Goal: Task Accomplishment & Management: Manage account settings

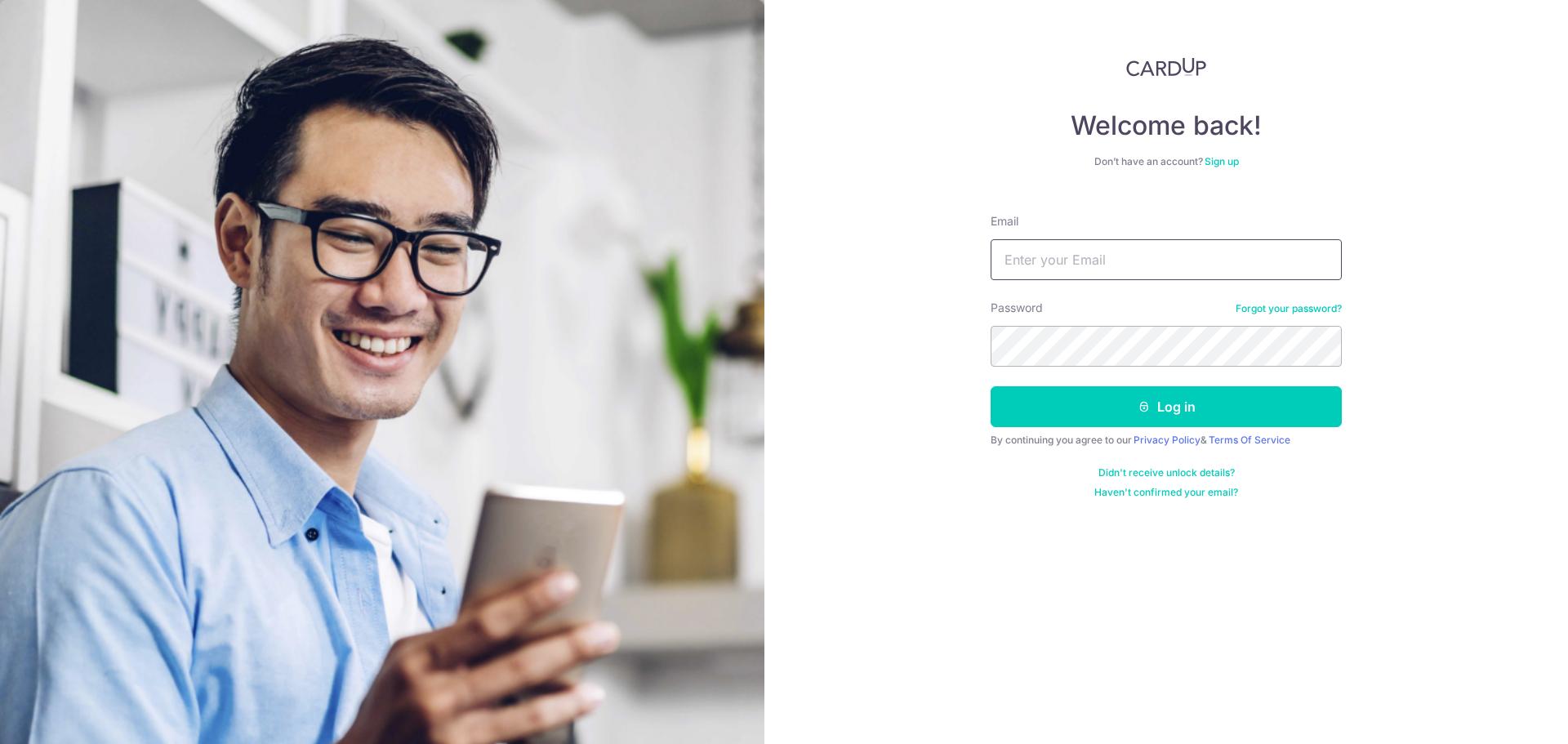
drag, startPoint x: 0, startPoint y: 0, endPoint x: 1048, endPoint y: 264, distance: 1080.7
click at [1048, 264] on input "Email" at bounding box center [1166, 259] width 351 height 41
type input "puayhoon@phc.com.sg"
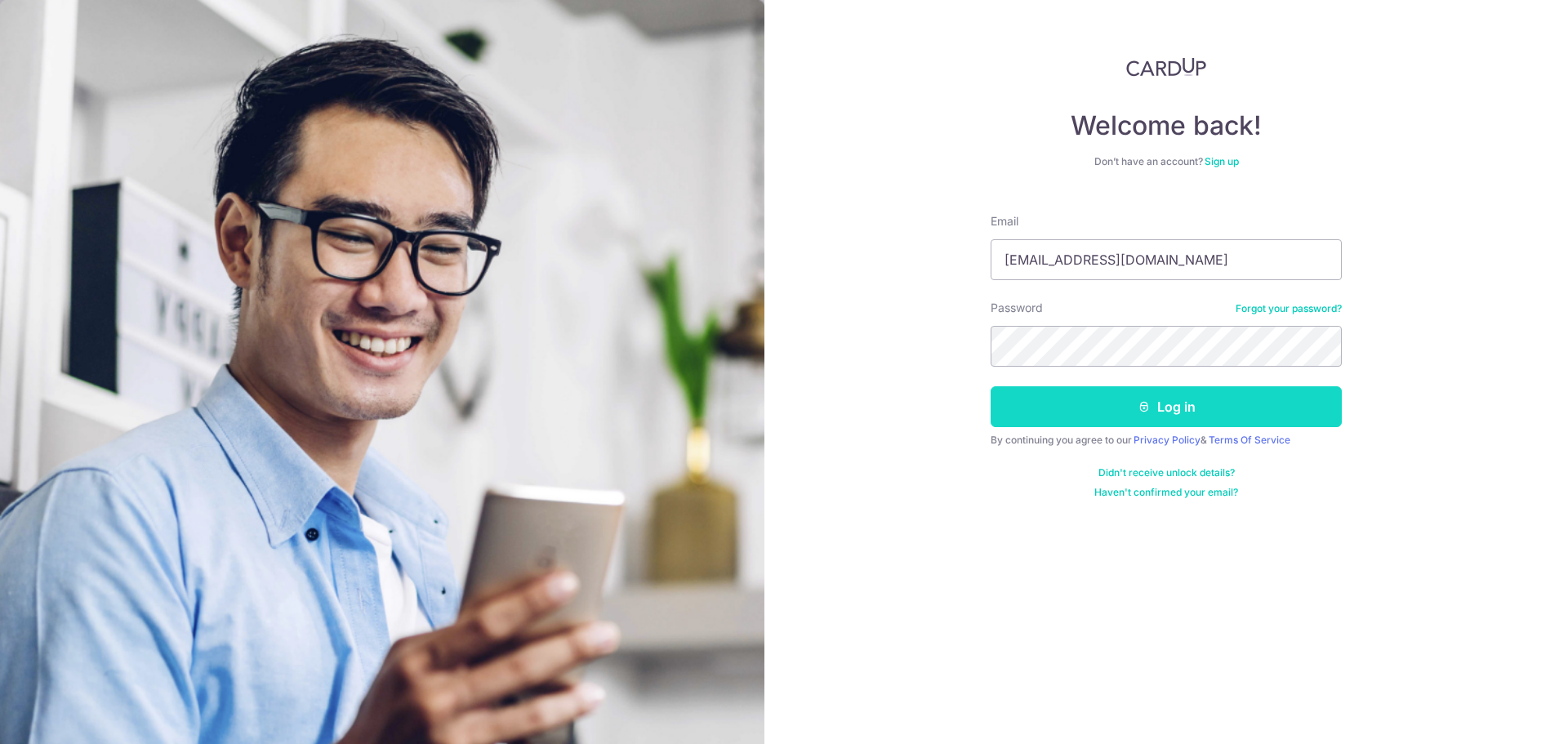
click at [1175, 406] on button "Log in" at bounding box center [1166, 407] width 351 height 41
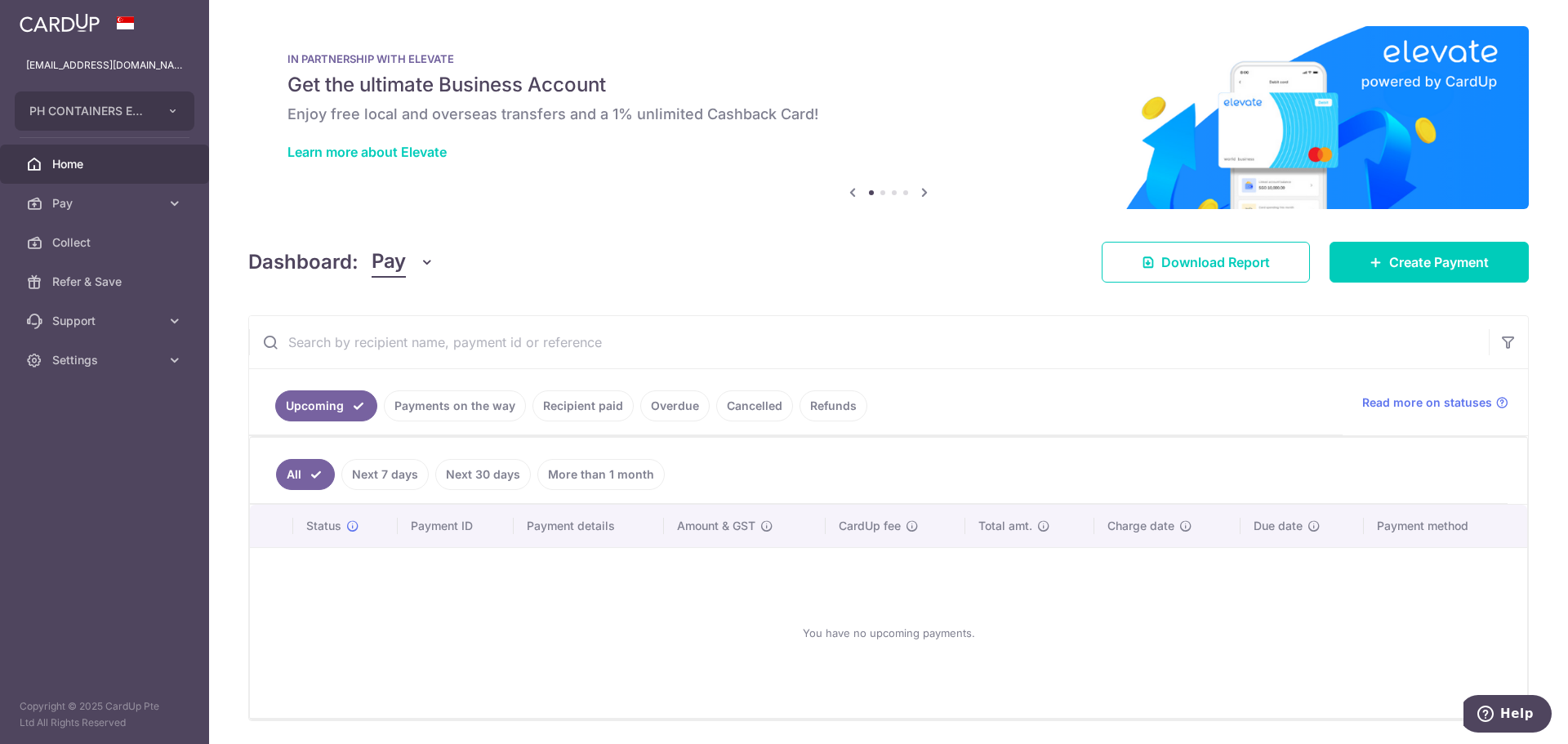
click at [486, 407] on link "Payments on the way" at bounding box center [455, 406] width 142 height 31
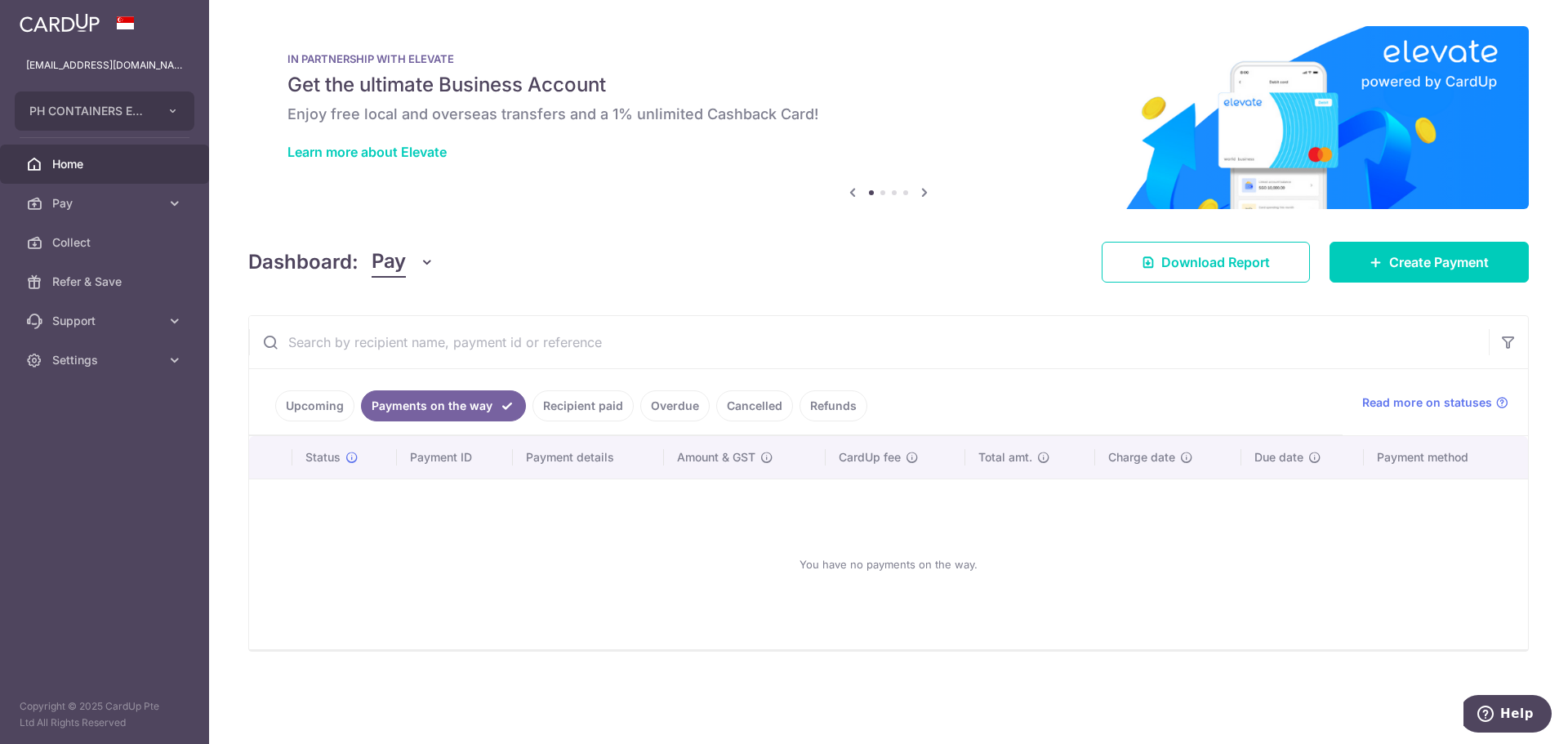
click at [601, 410] on link "Recipient paid" at bounding box center [582, 406] width 101 height 31
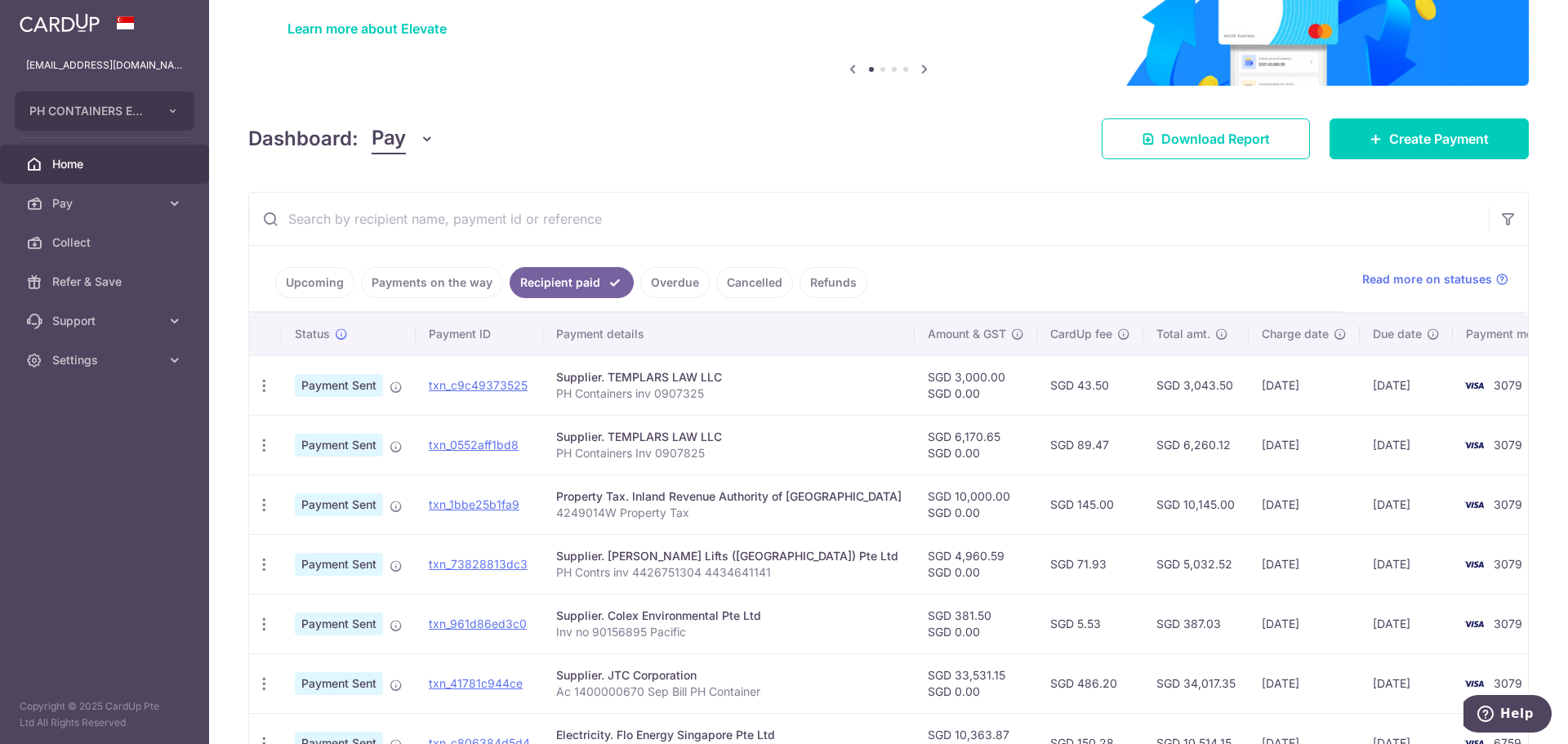
scroll to position [163, 0]
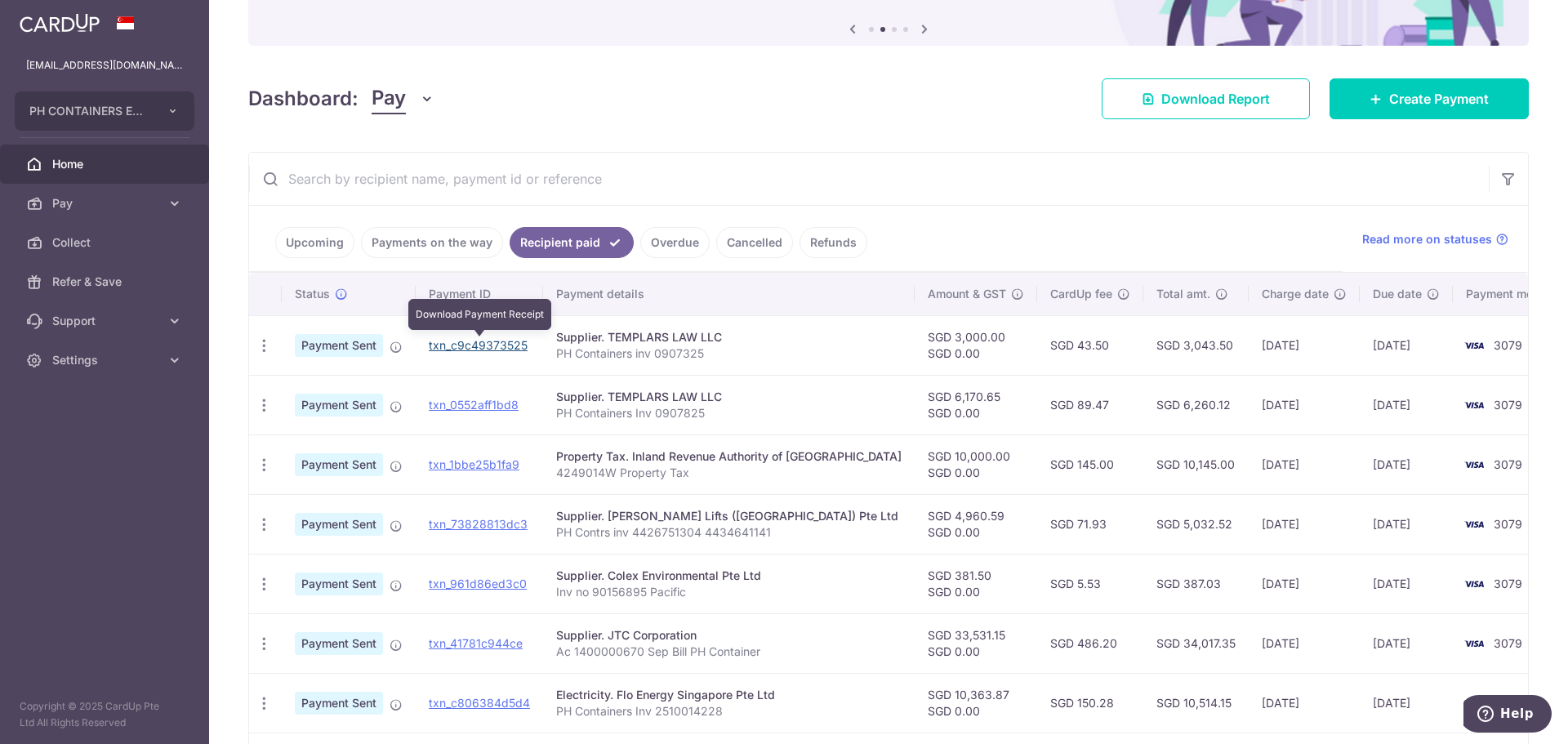
click at [518, 344] on link "txn_c9c49373525" at bounding box center [478, 345] width 99 height 14
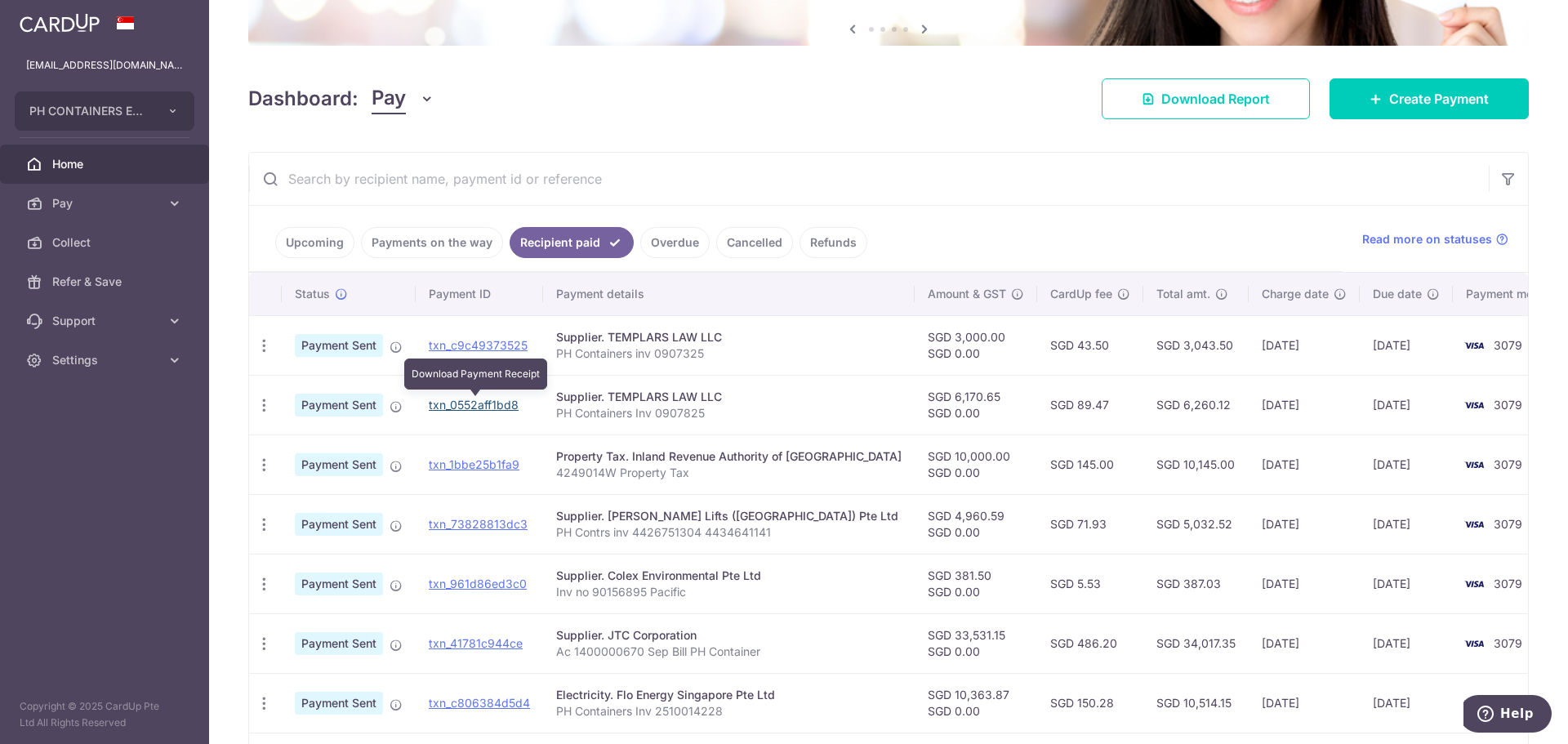
click at [501, 403] on link "txn_0552aff1bd8" at bounding box center [474, 405] width 90 height 14
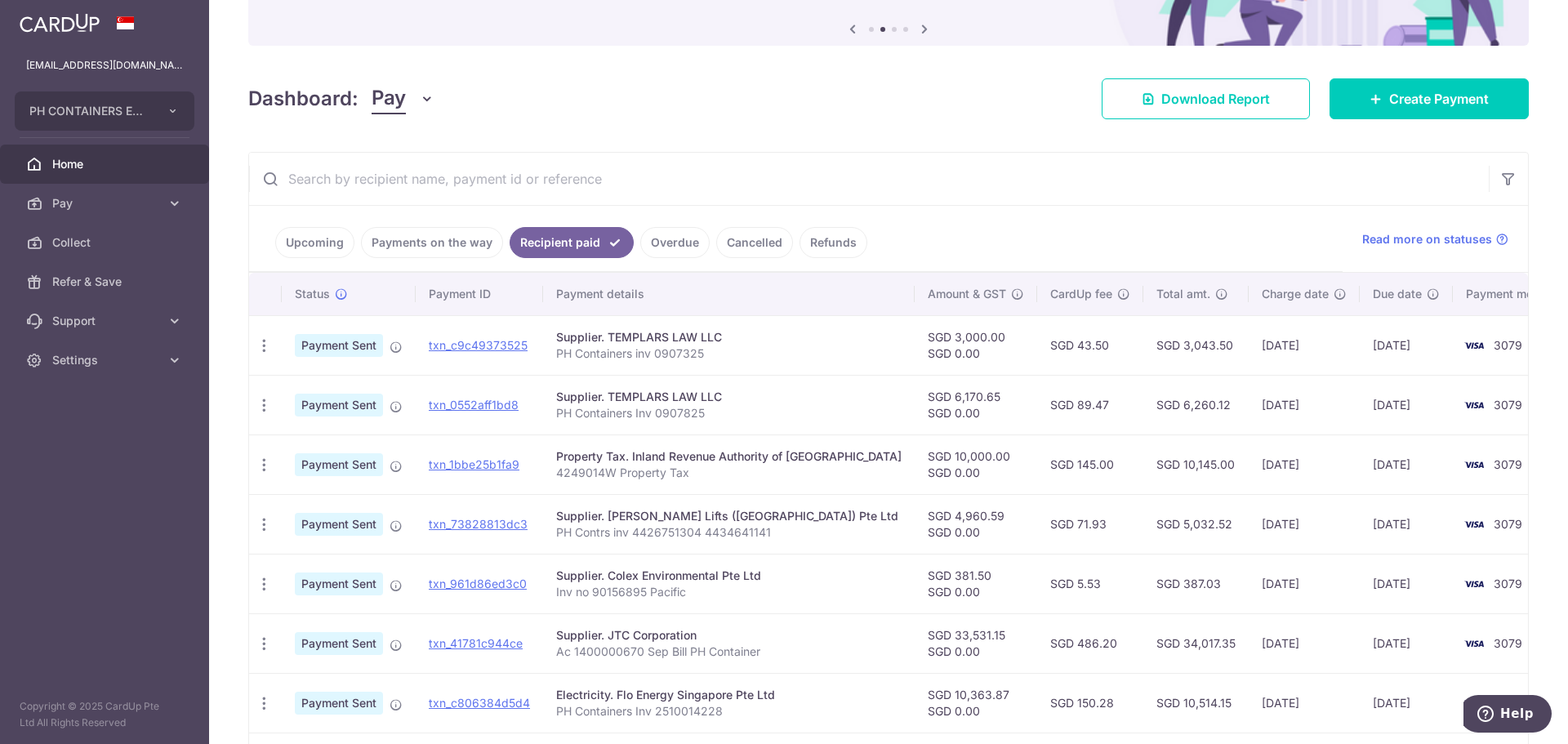
click at [419, 242] on link "Payments on the way" at bounding box center [431, 243] width 142 height 31
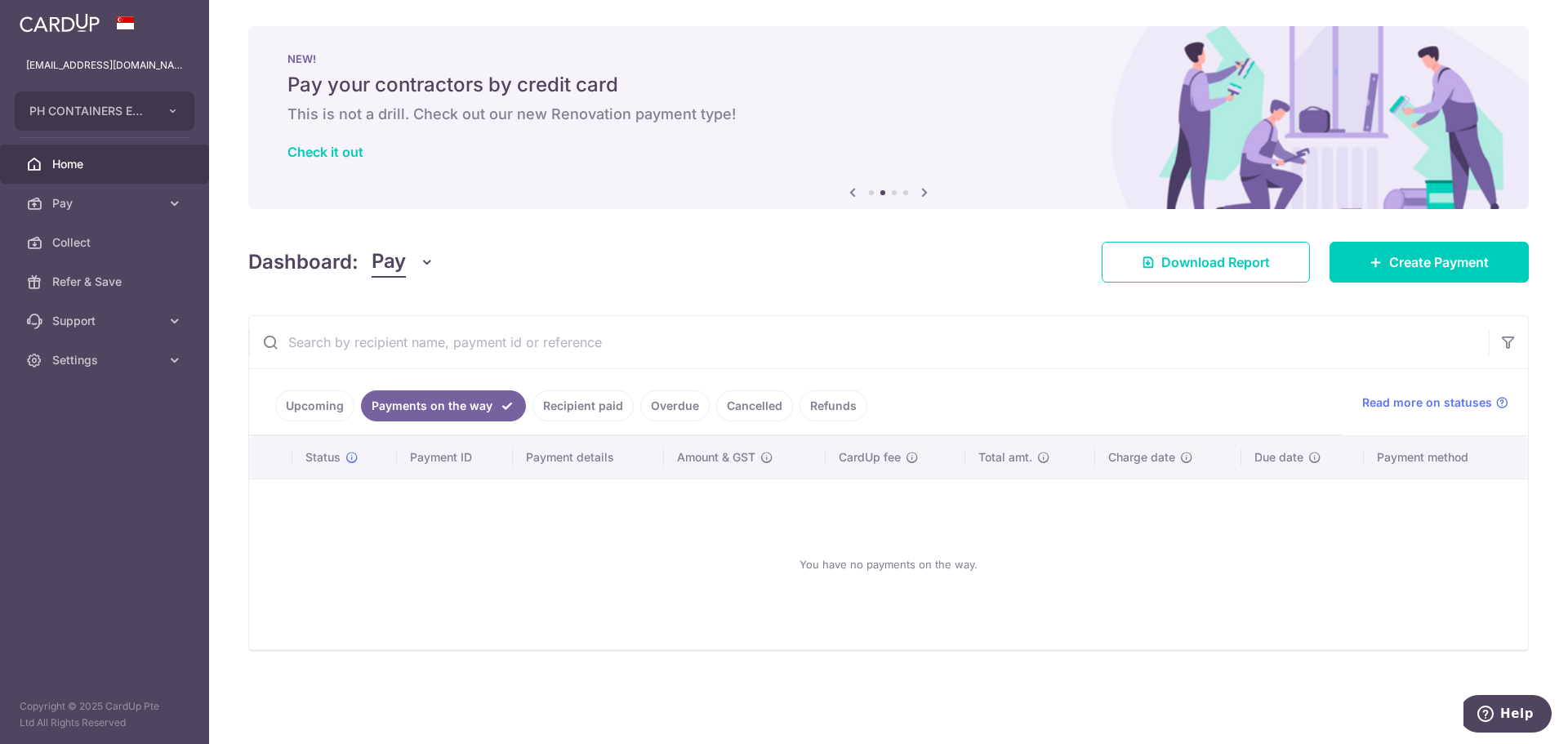
click at [754, 406] on link "Cancelled" at bounding box center [754, 406] width 77 height 31
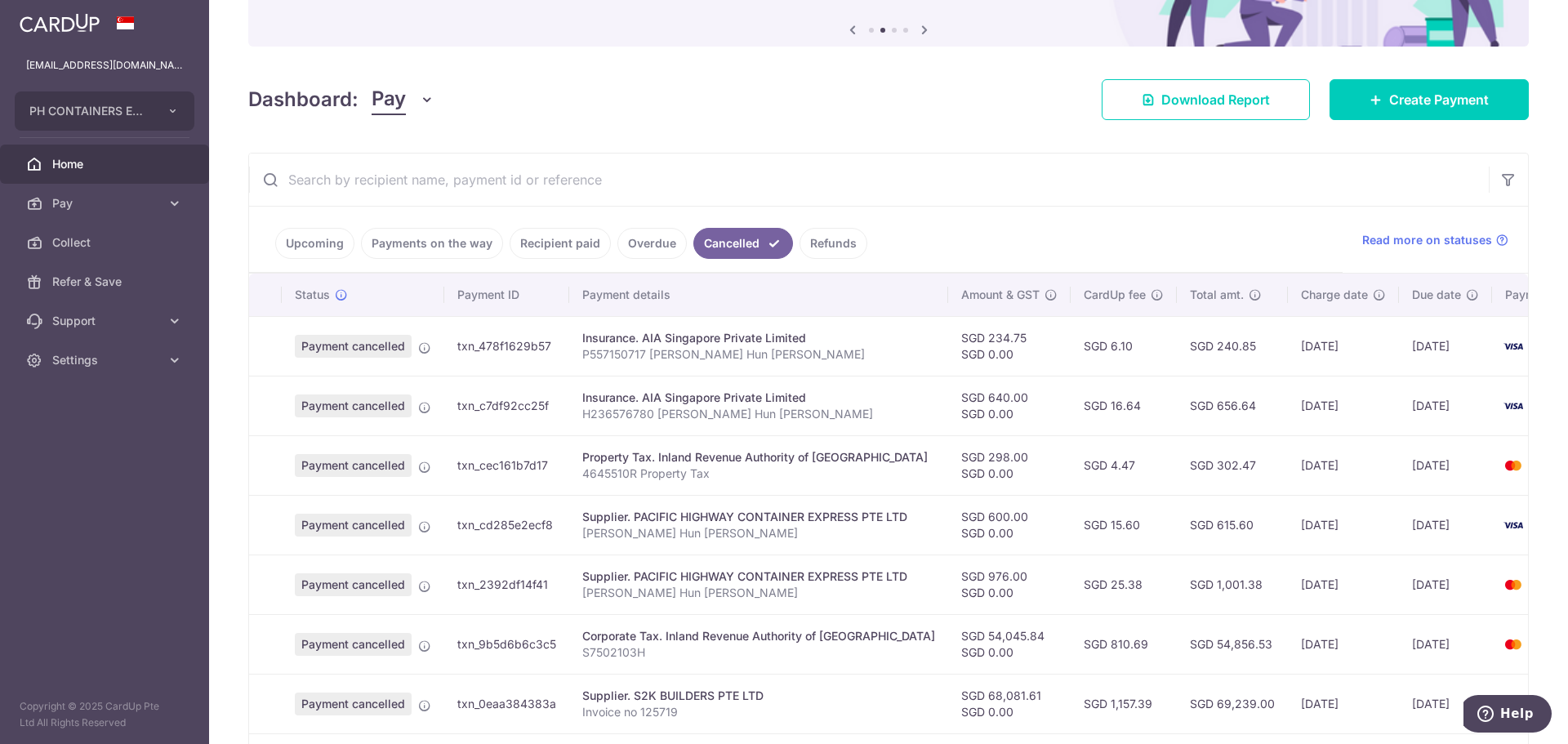
scroll to position [163, 0]
click at [329, 241] on link "Upcoming" at bounding box center [315, 243] width 79 height 31
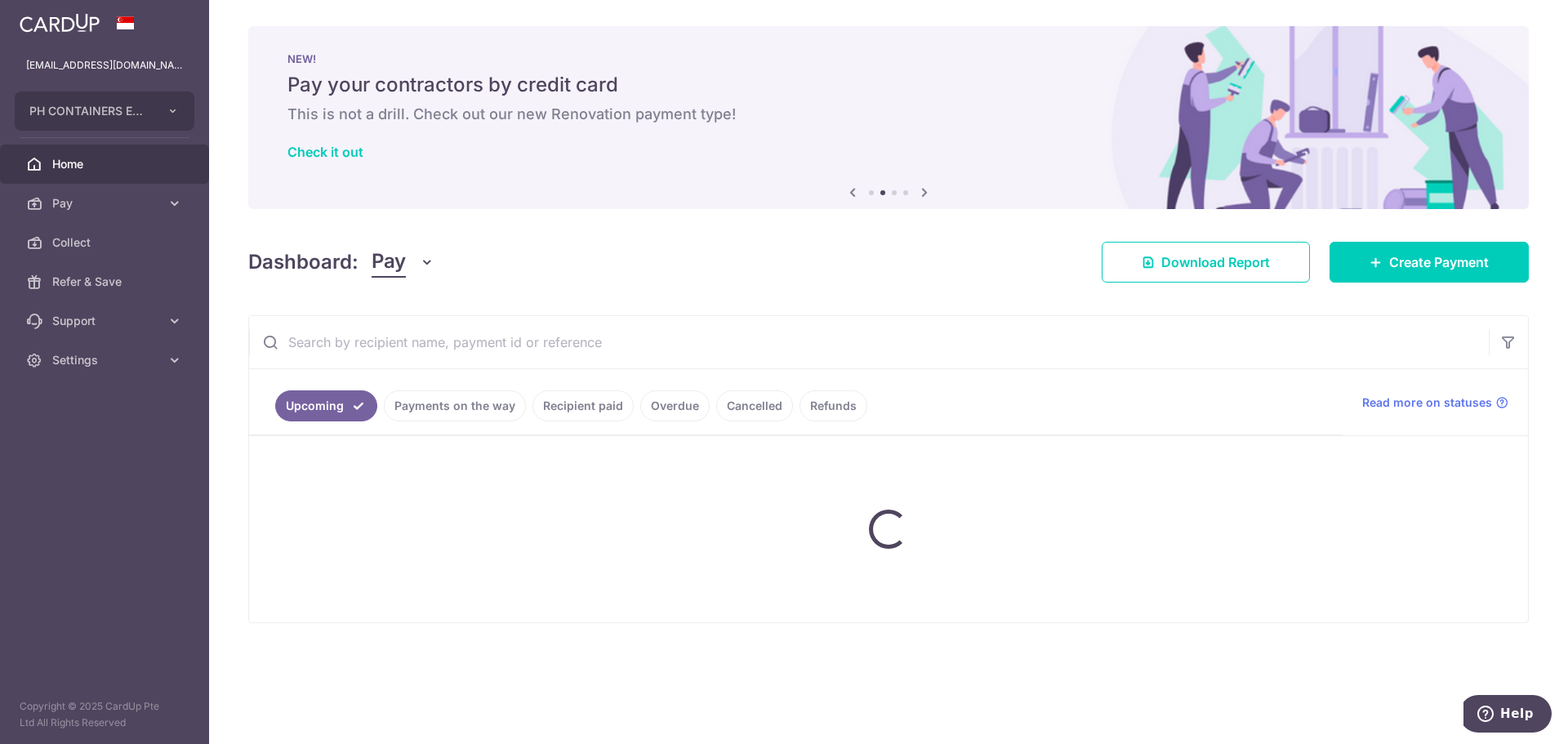
scroll to position [0, 0]
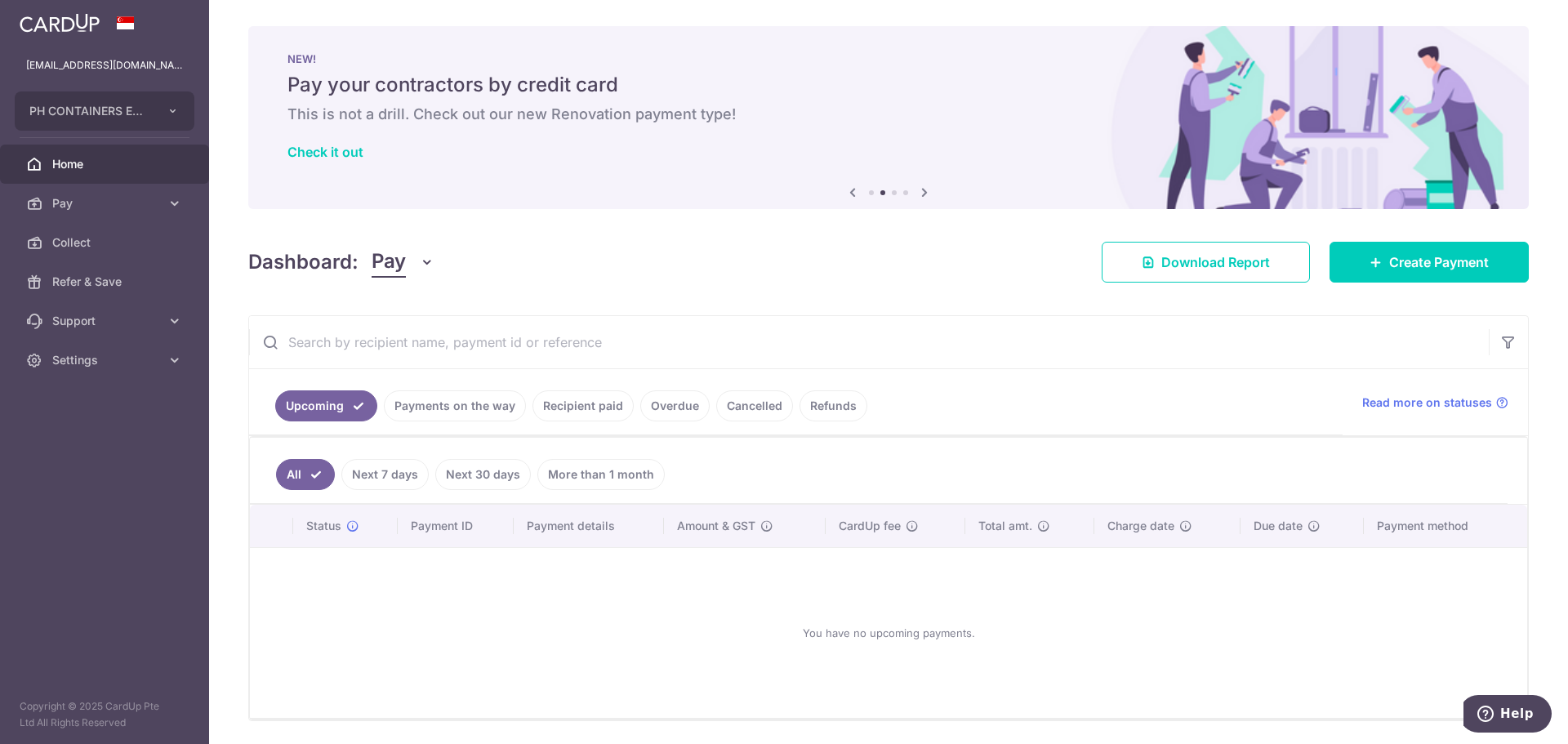
click at [444, 406] on link "Payments on the way" at bounding box center [455, 406] width 142 height 31
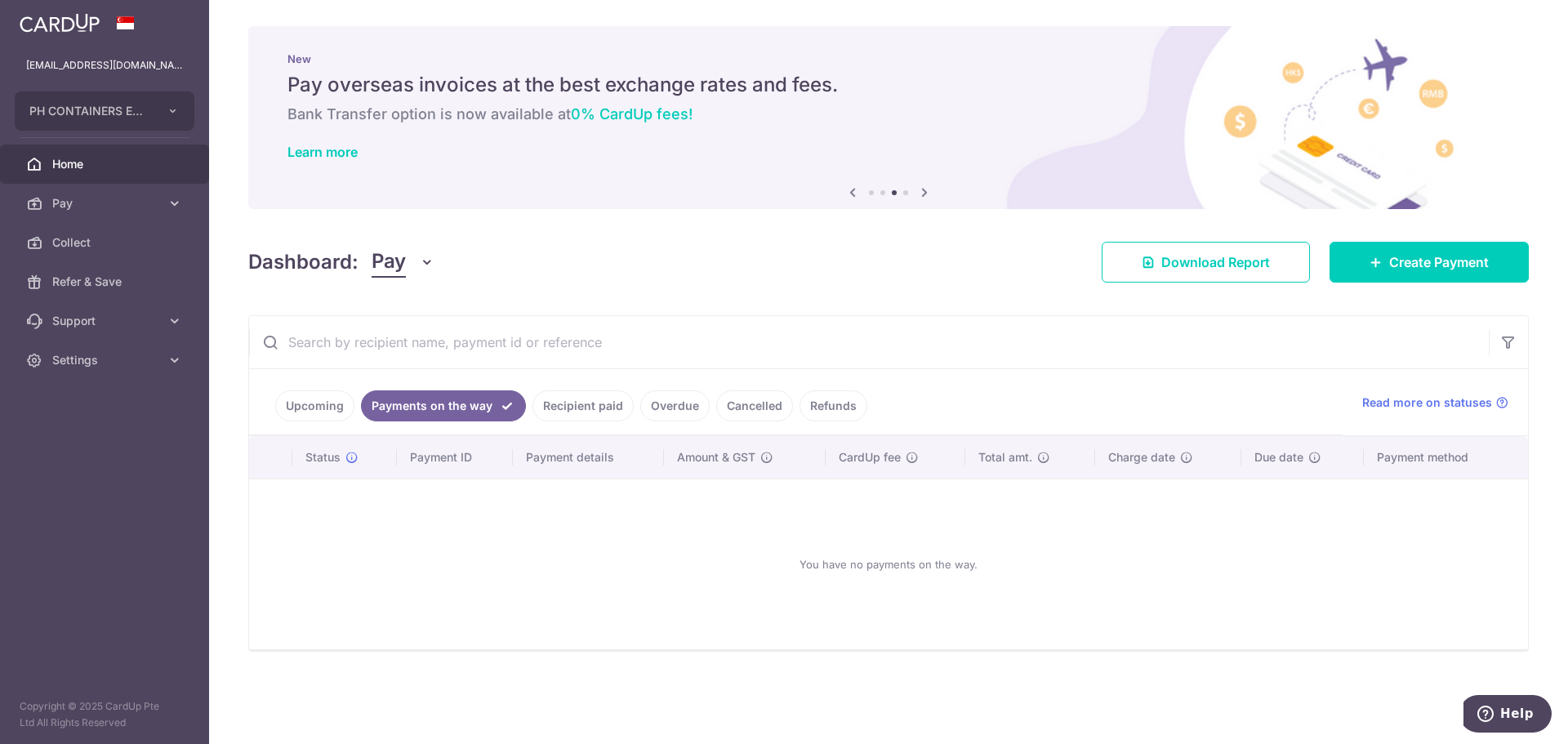
click at [674, 407] on link "Overdue" at bounding box center [675, 406] width 69 height 31
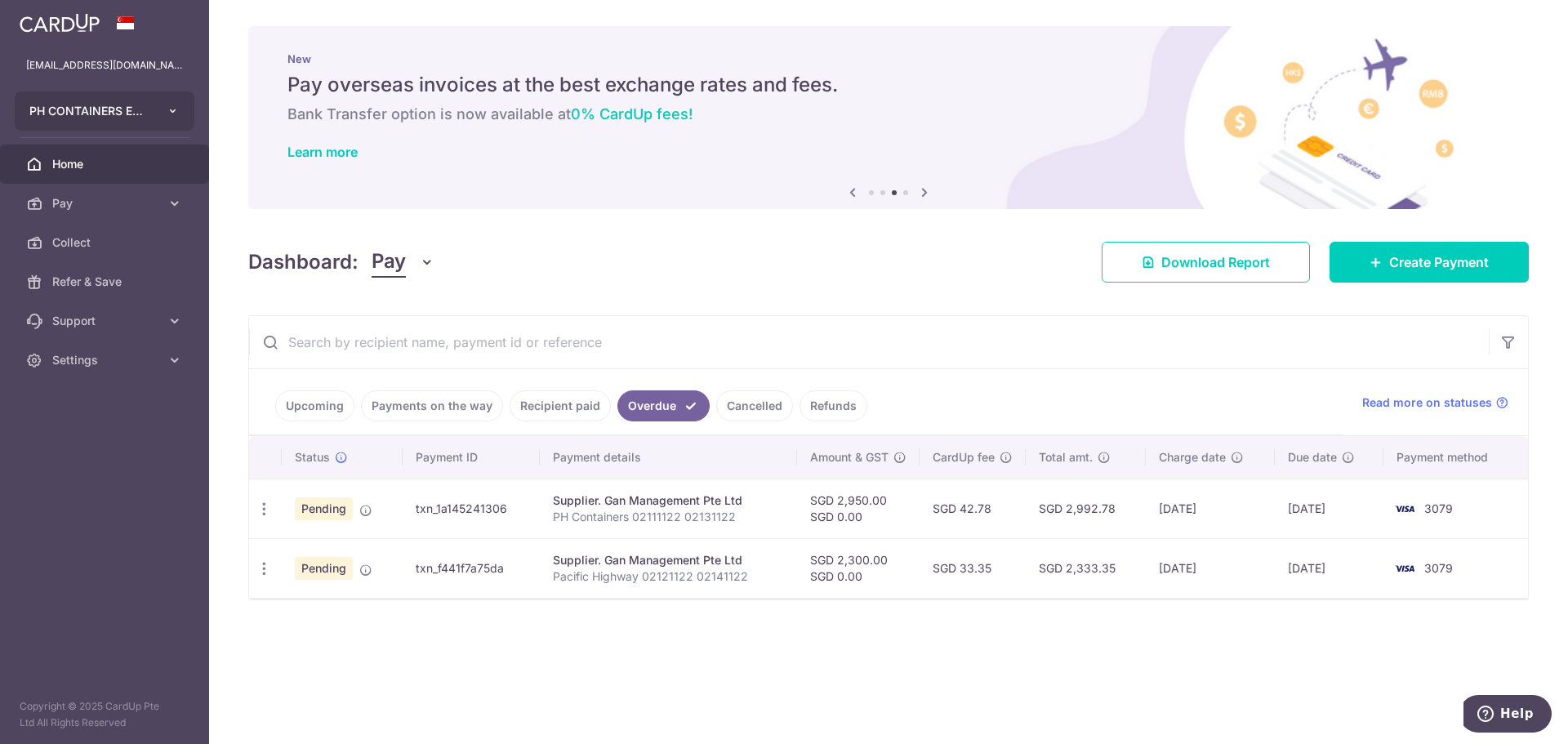
click at [174, 106] on icon "button" at bounding box center [173, 110] width 13 height 13
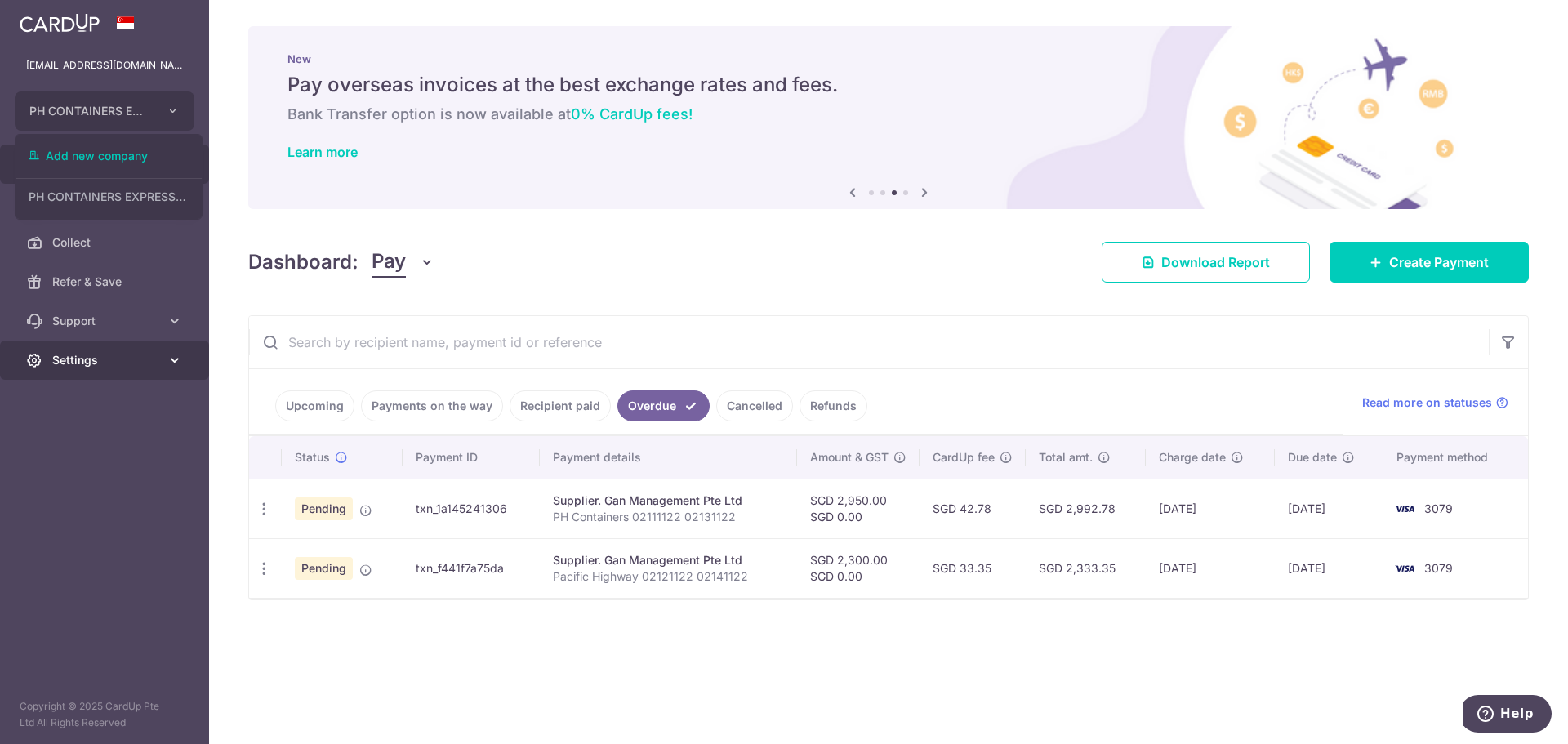
click at [103, 375] on link "Settings" at bounding box center [104, 360] width 209 height 39
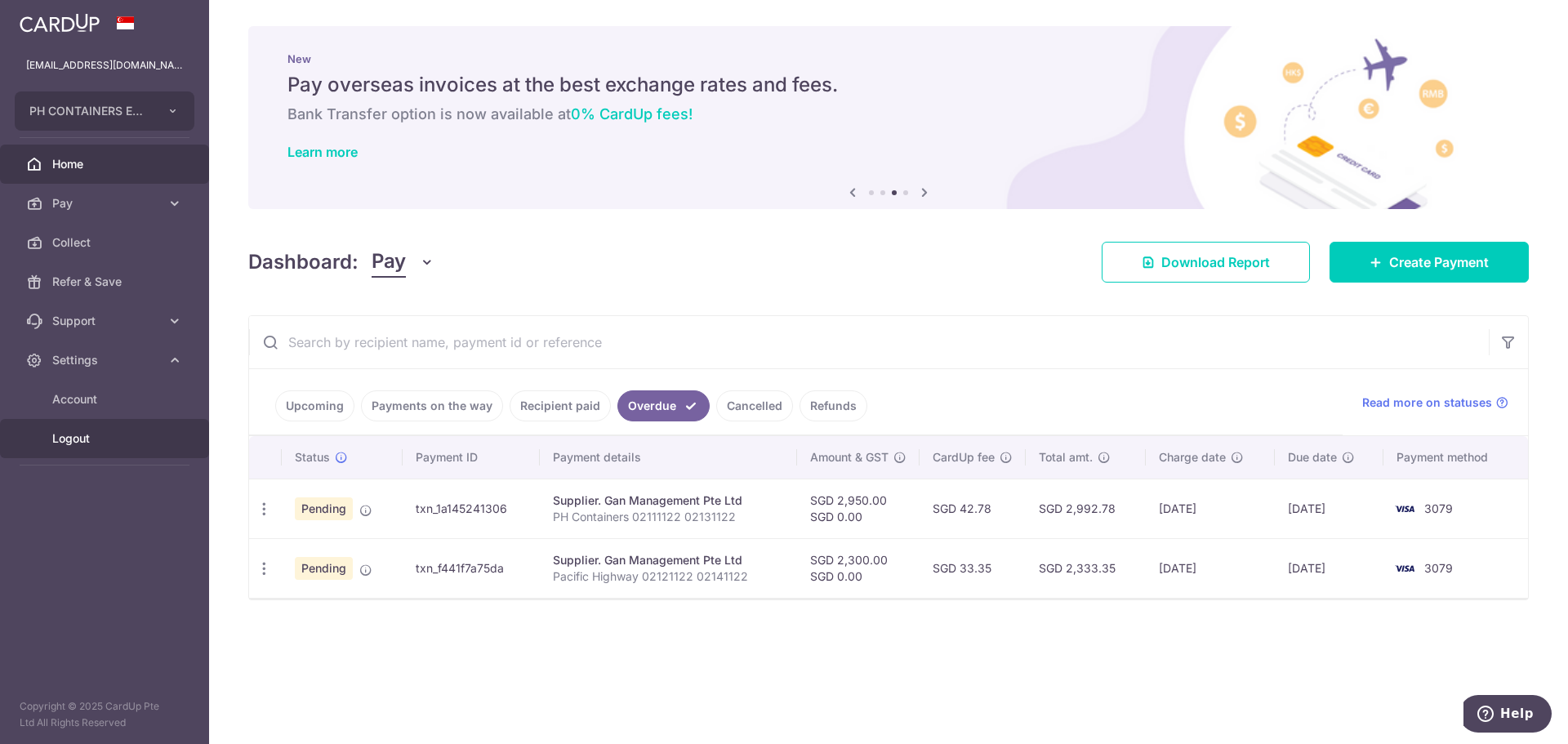
click at [91, 440] on span "Logout" at bounding box center [106, 438] width 108 height 16
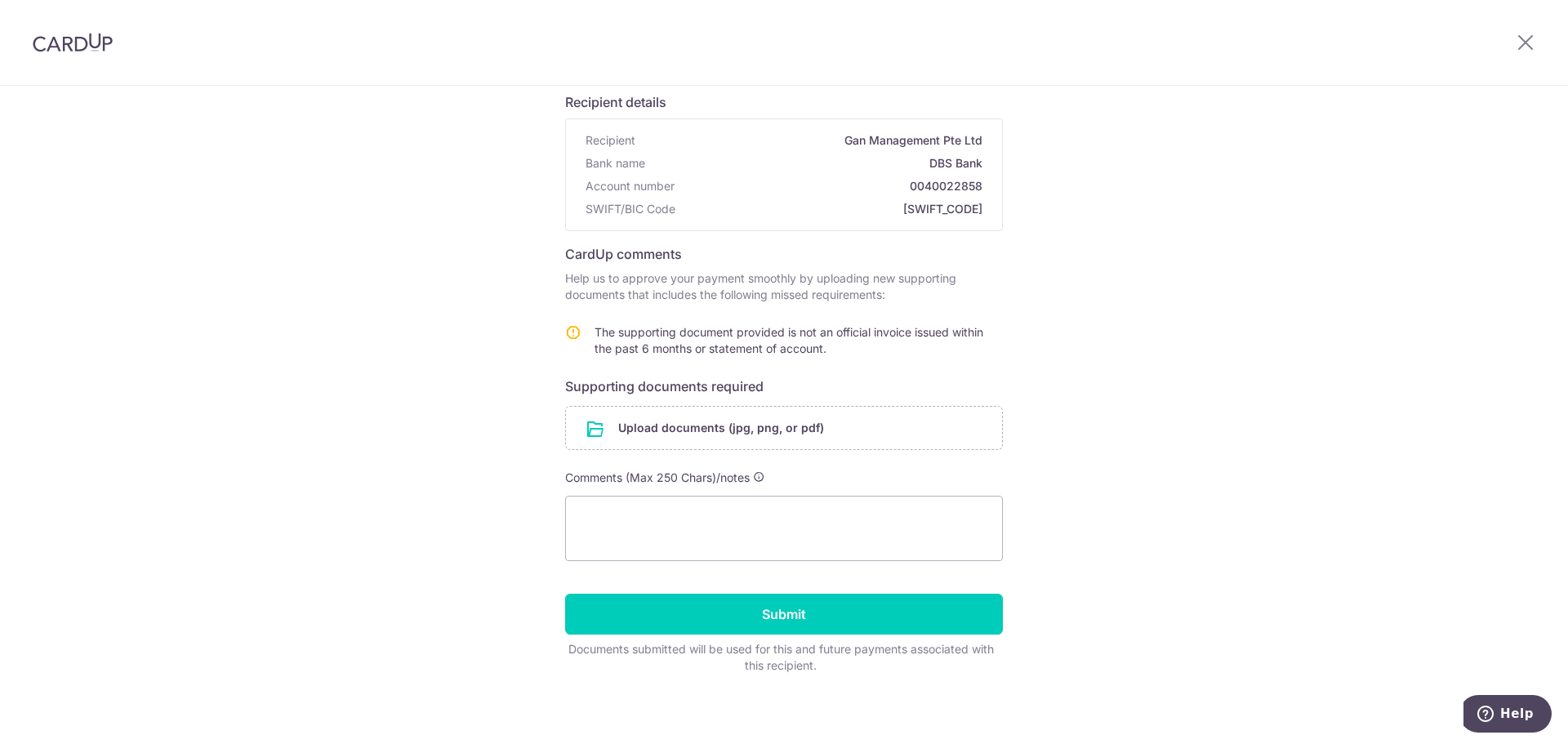
scroll to position [121, 0]
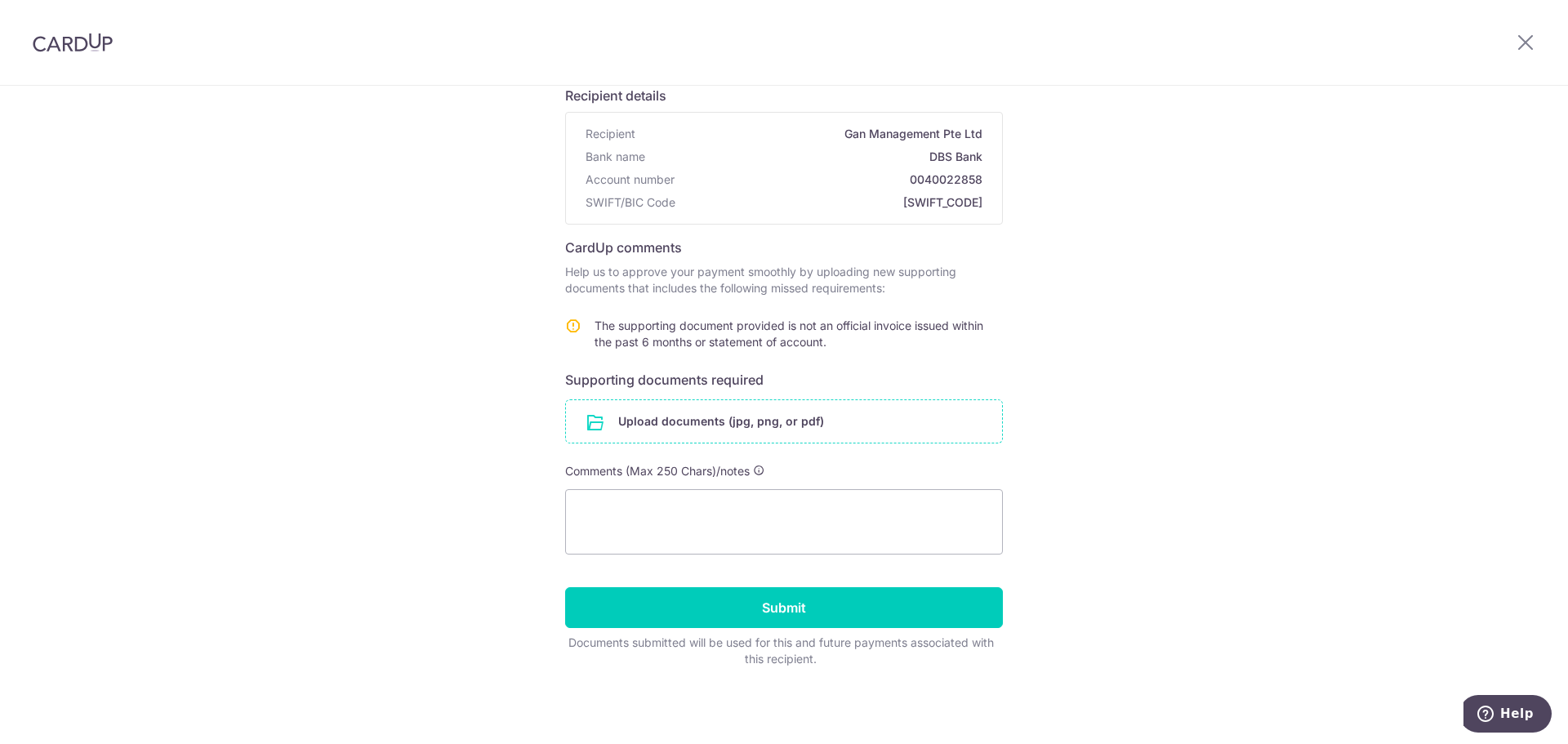
click at [840, 413] on input "file" at bounding box center [784, 421] width 436 height 42
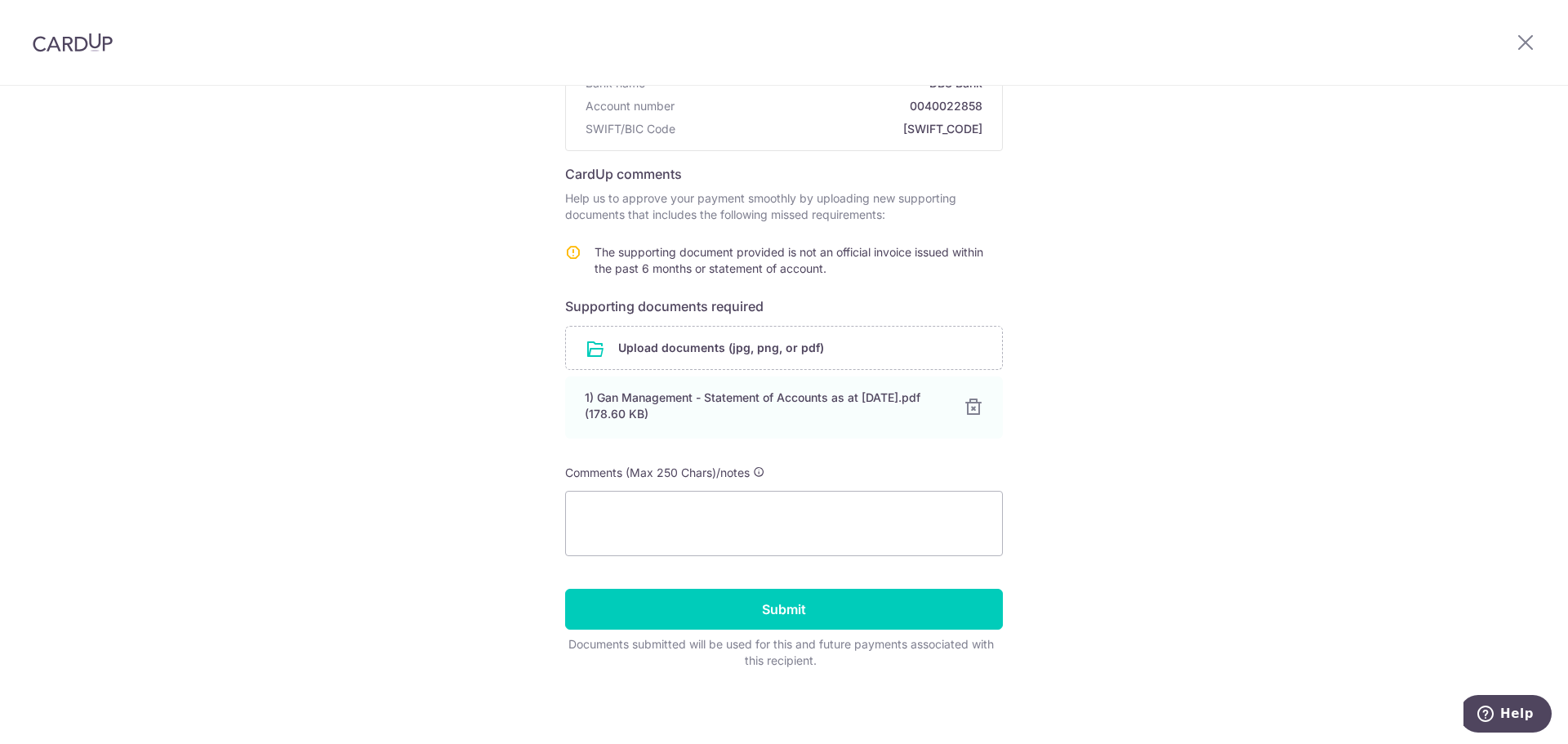
scroll to position [196, 0]
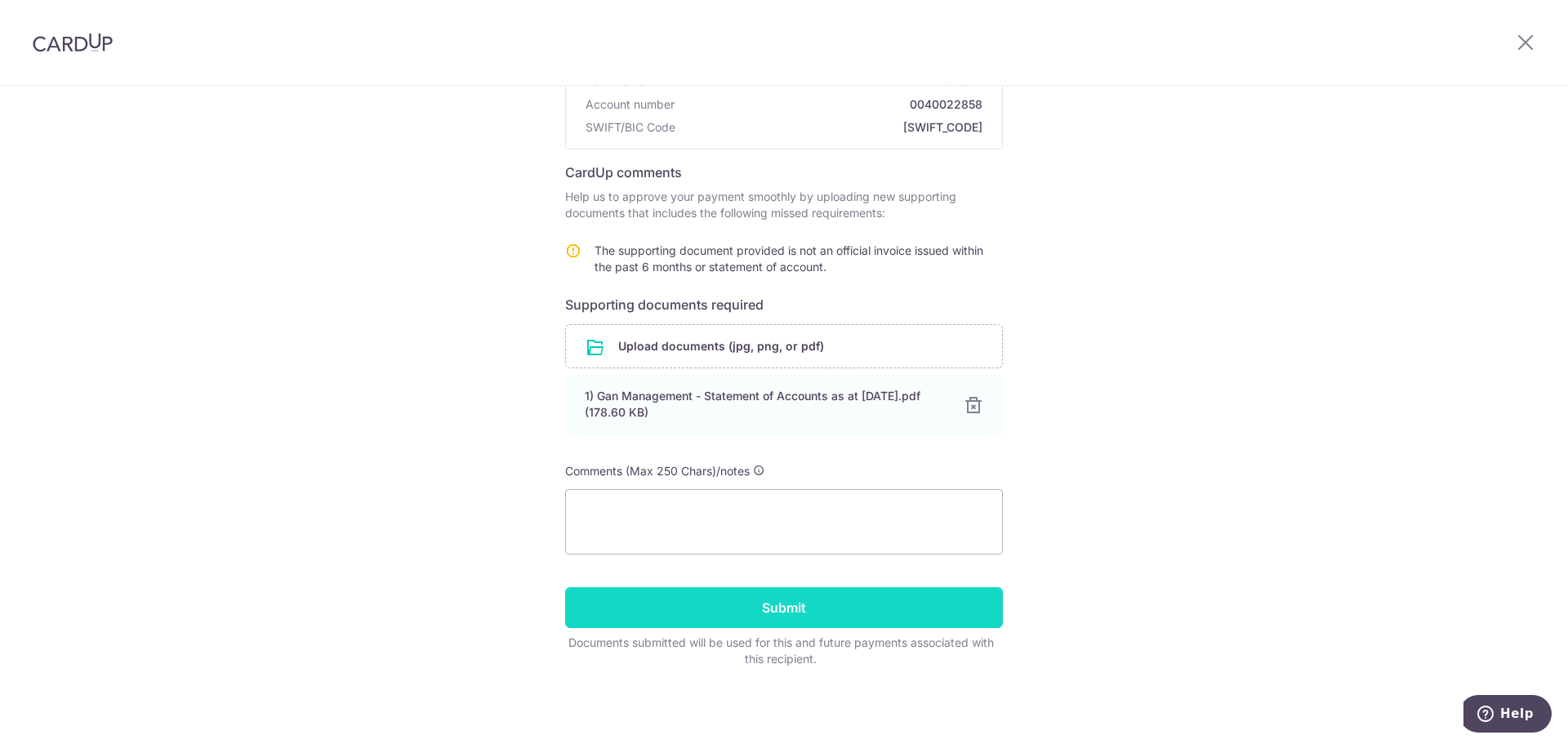
click at [855, 611] on input "Submit" at bounding box center [784, 608] width 438 height 41
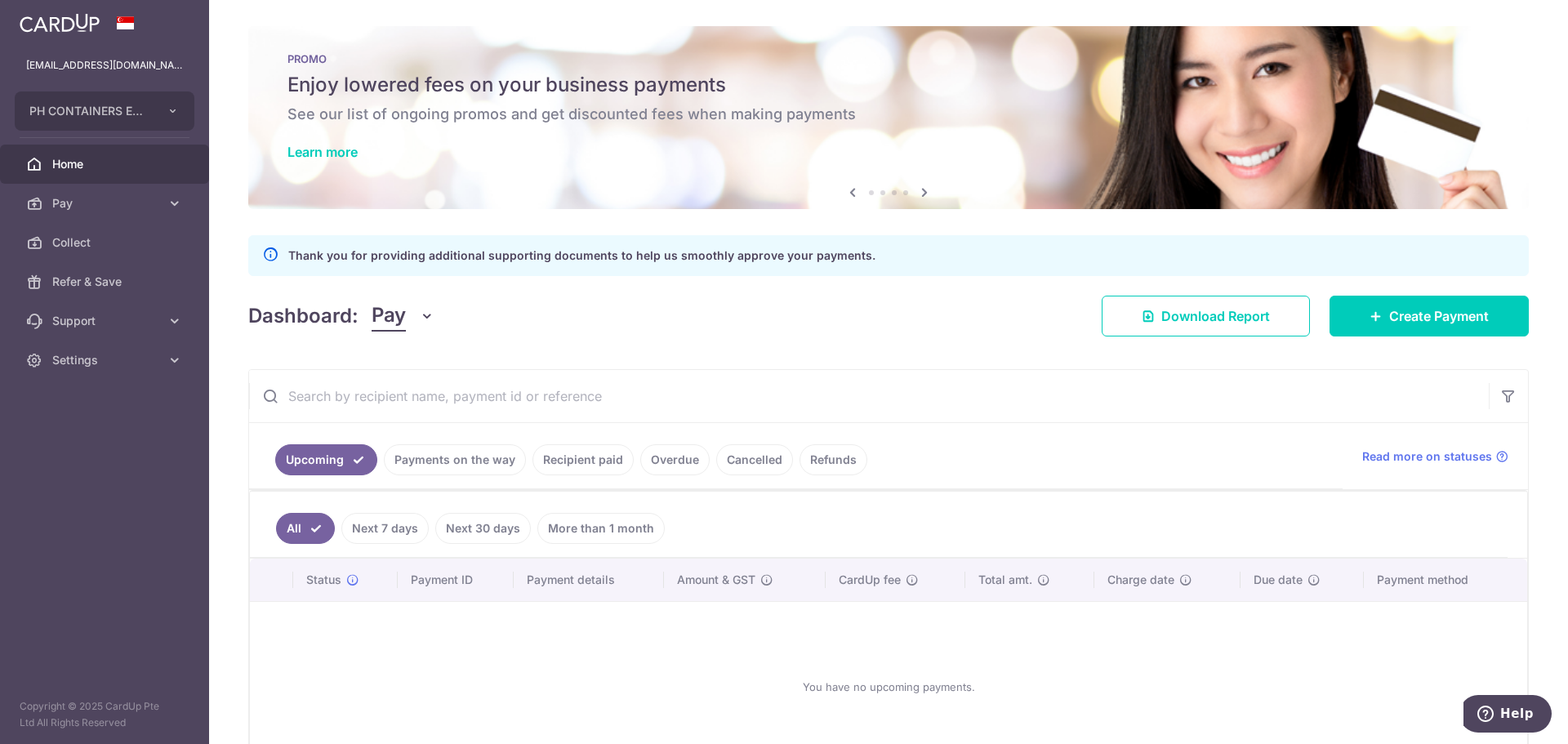
click at [475, 464] on link "Payments on the way" at bounding box center [455, 460] width 142 height 31
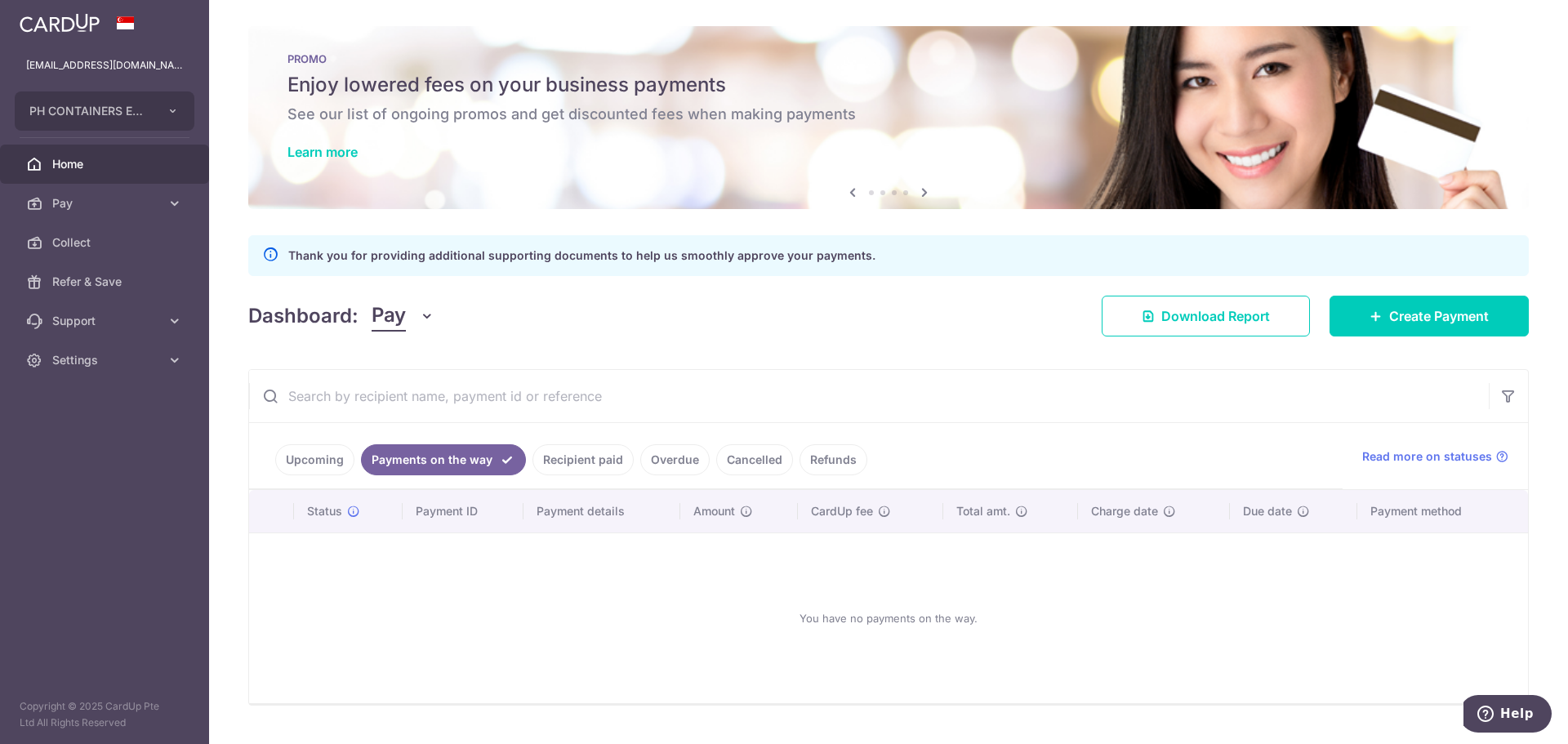
click at [668, 463] on link "Overdue" at bounding box center [675, 460] width 69 height 31
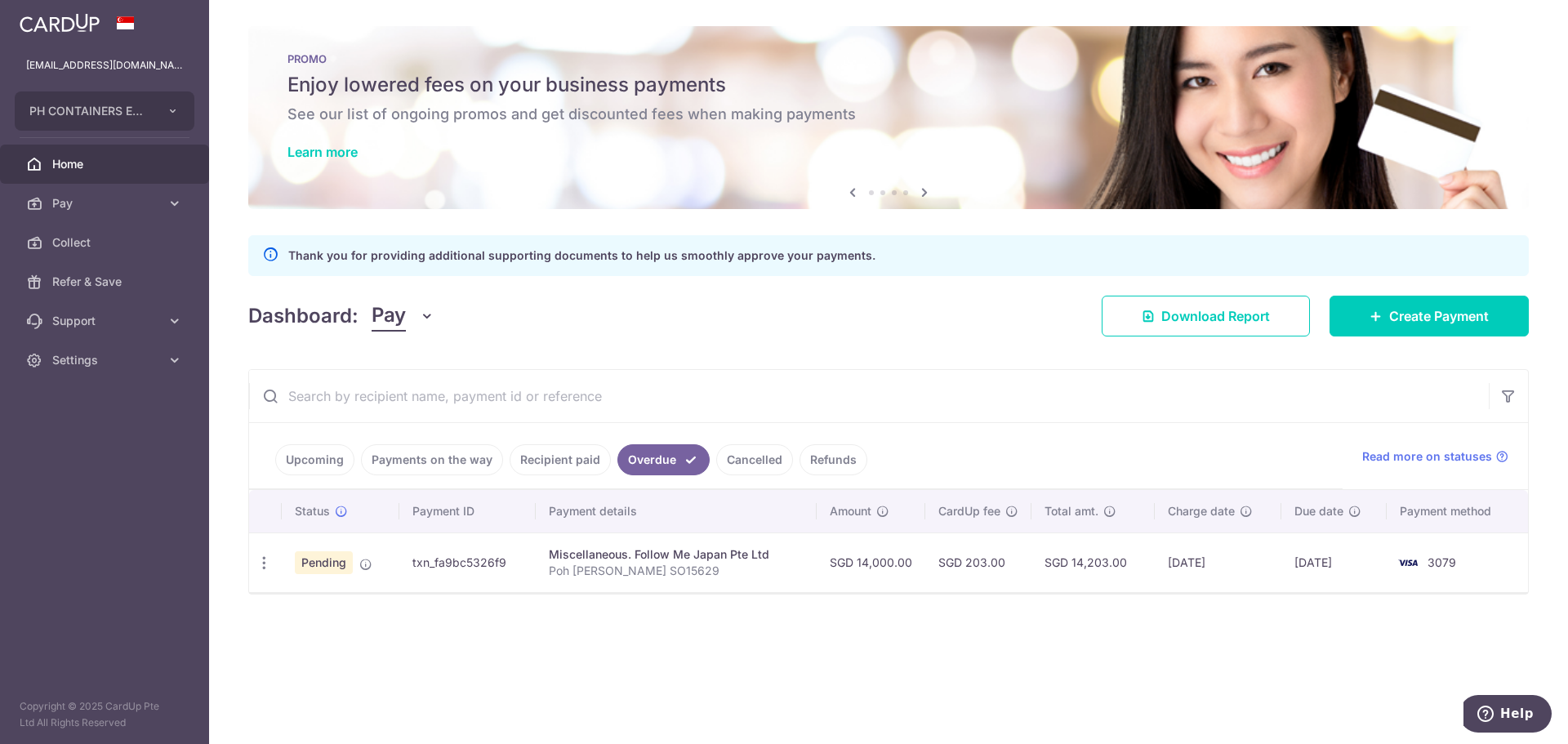
click at [538, 461] on link "Recipient paid" at bounding box center [560, 460] width 101 height 31
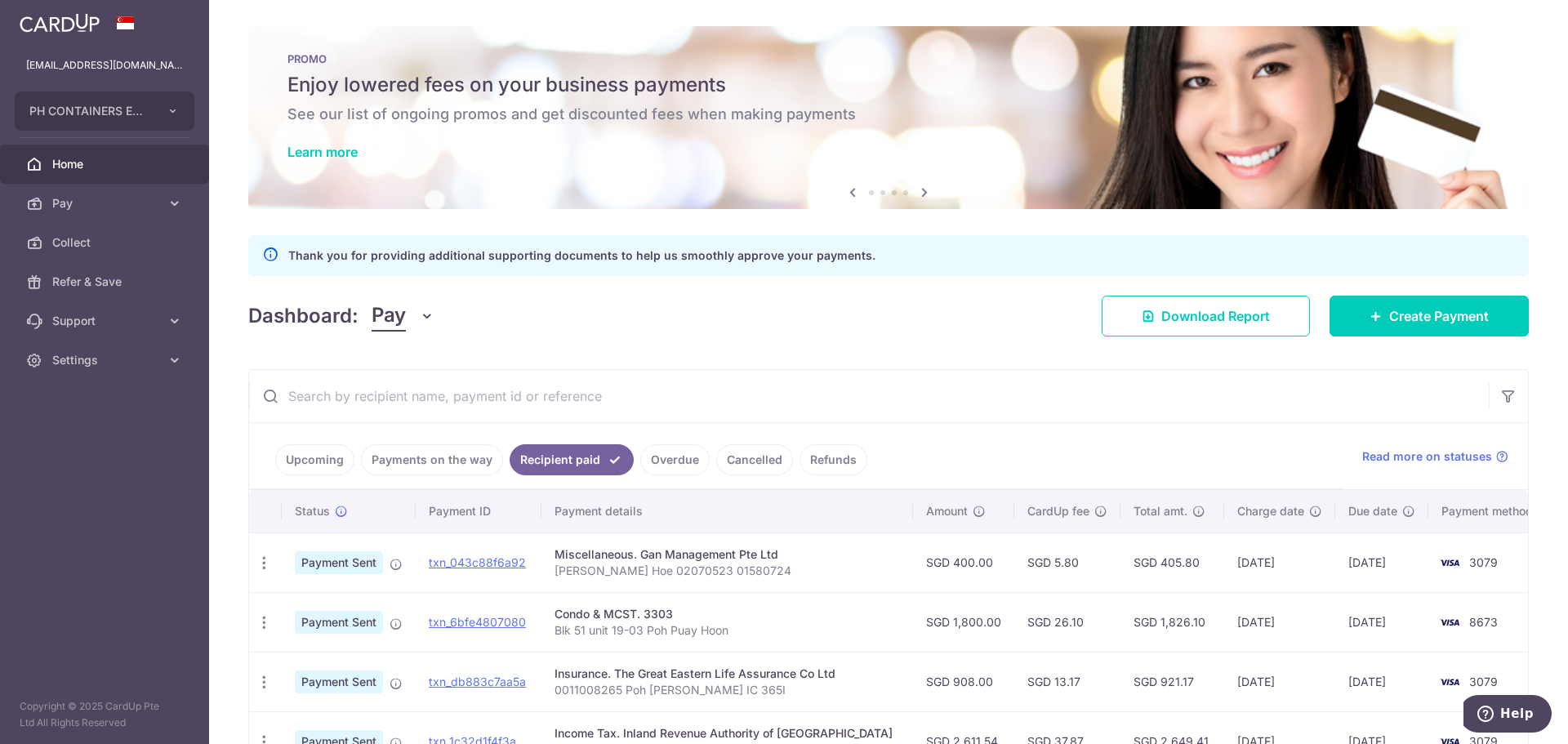
click at [315, 459] on link "Upcoming" at bounding box center [315, 460] width 79 height 31
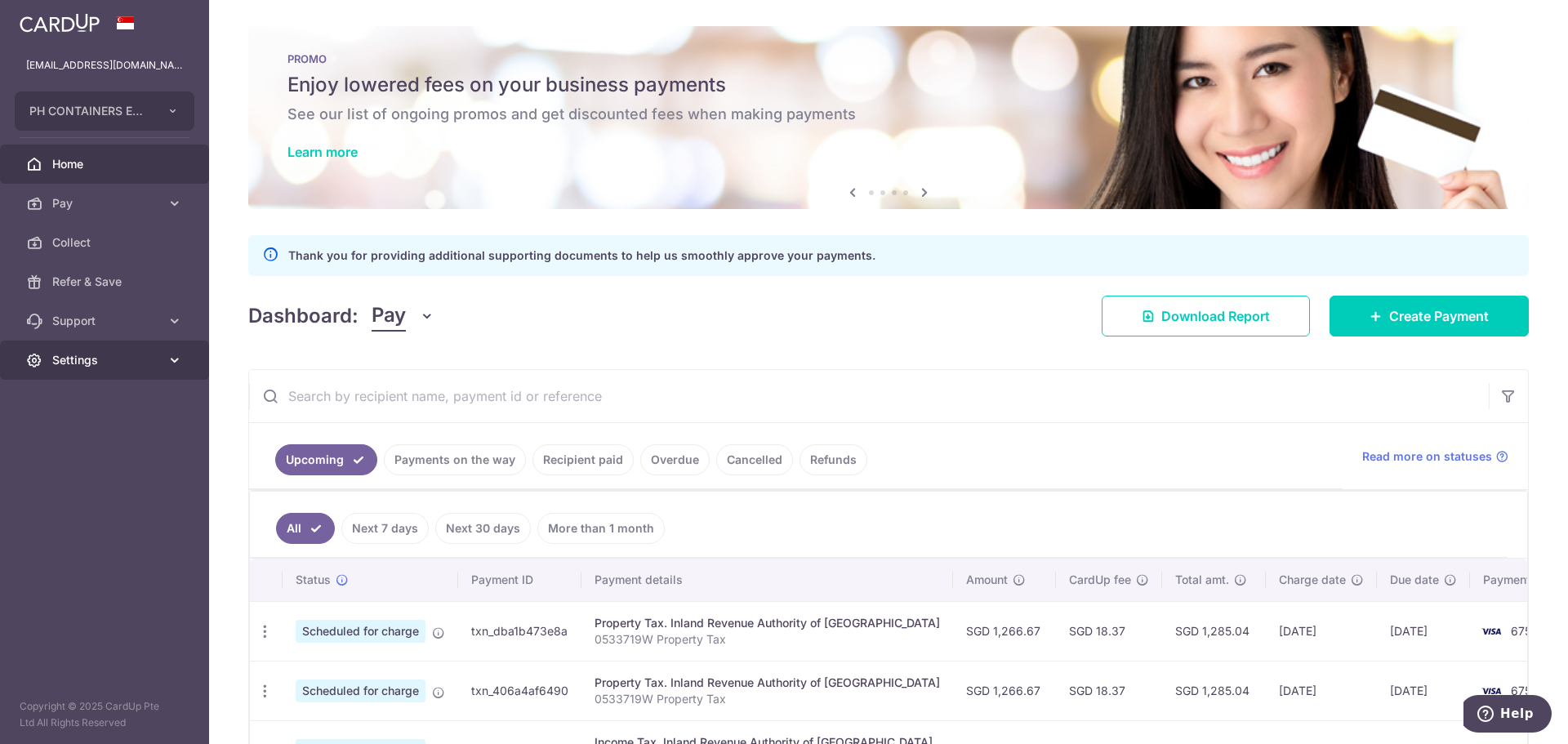
click at [101, 361] on span "Settings" at bounding box center [106, 360] width 108 height 16
click at [84, 445] on span "Logout" at bounding box center [106, 438] width 108 height 16
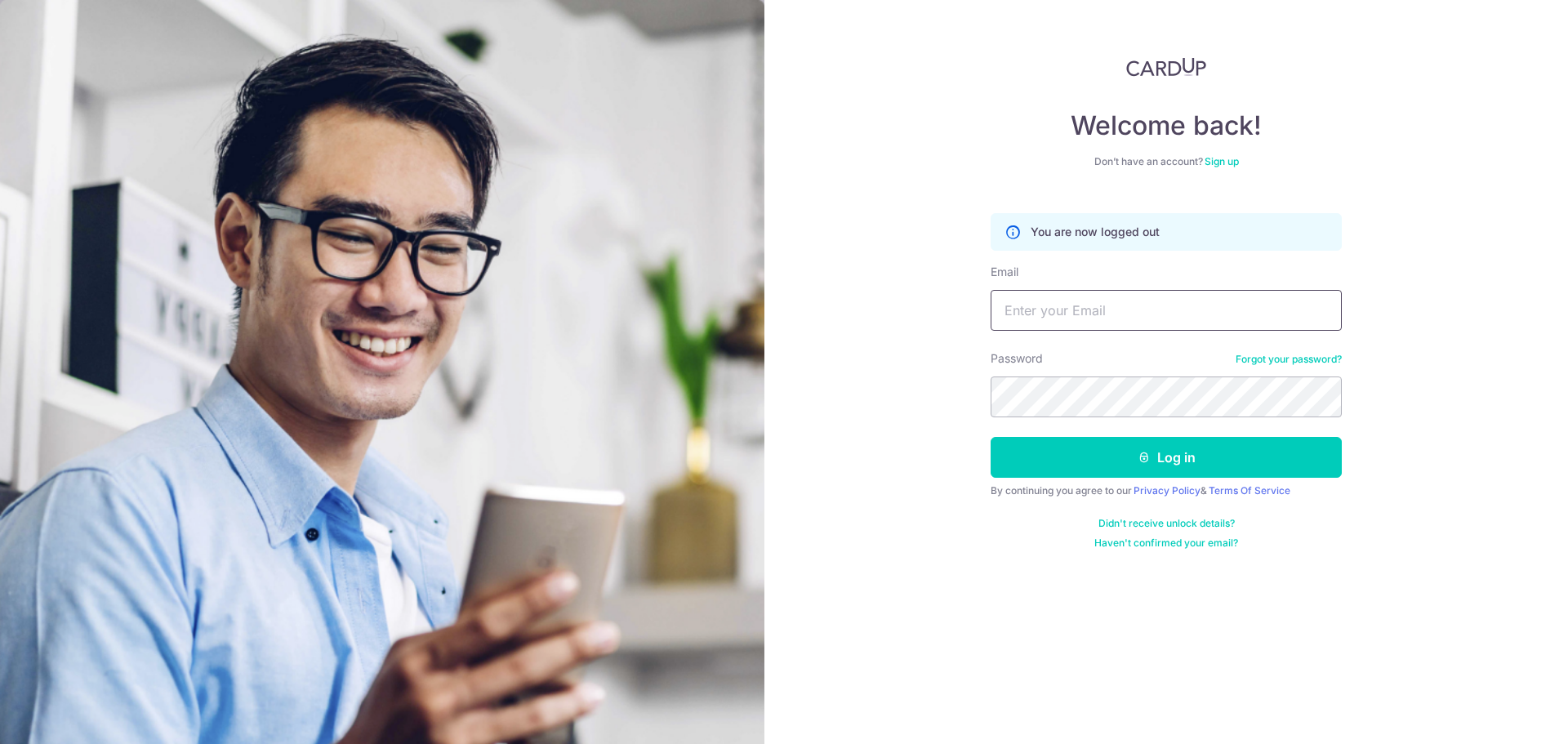
click at [1137, 316] on input "Email" at bounding box center [1166, 310] width 351 height 41
type input "[EMAIL_ADDRESS][DOMAIN_NAME]"
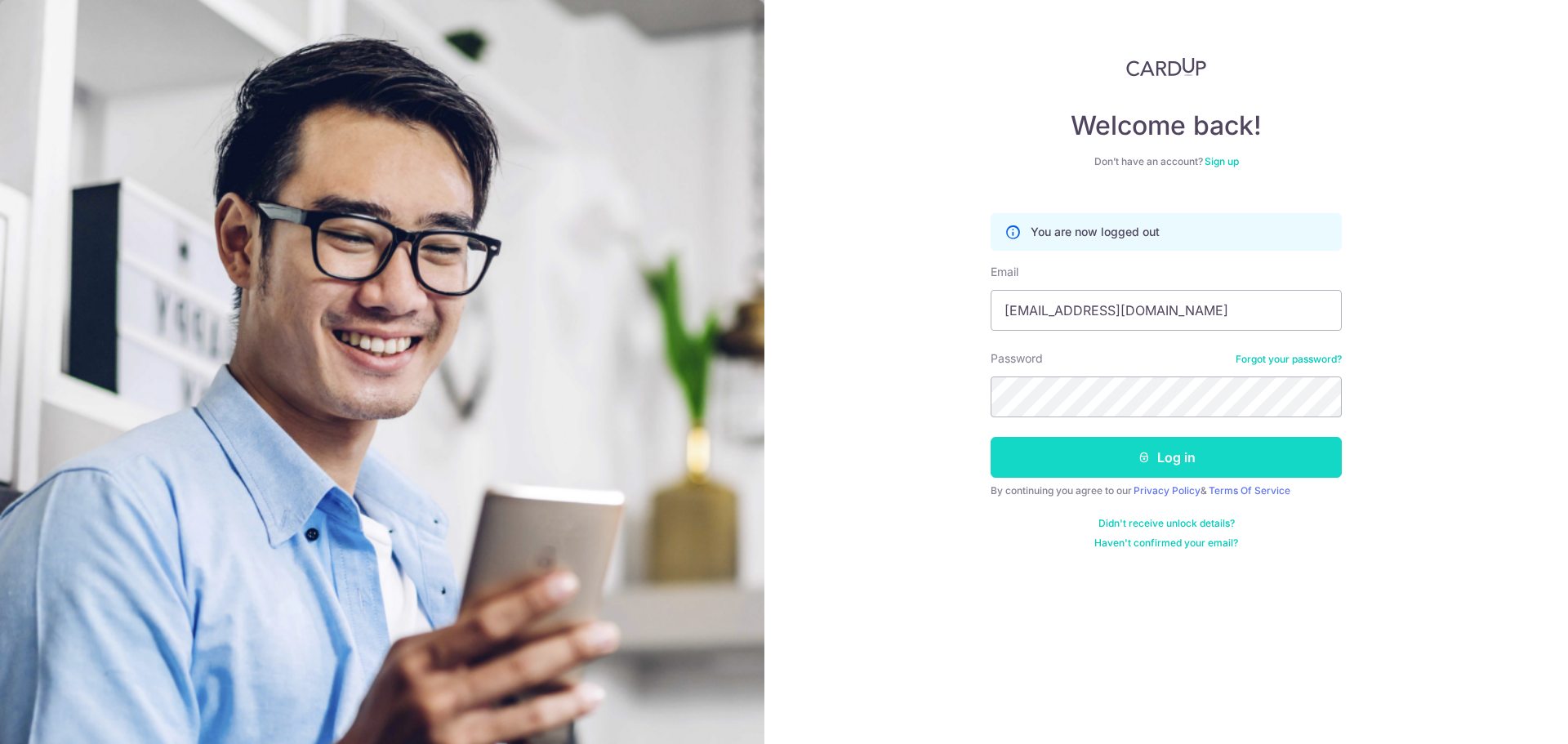
click at [1129, 448] on button "Log in" at bounding box center [1166, 457] width 351 height 41
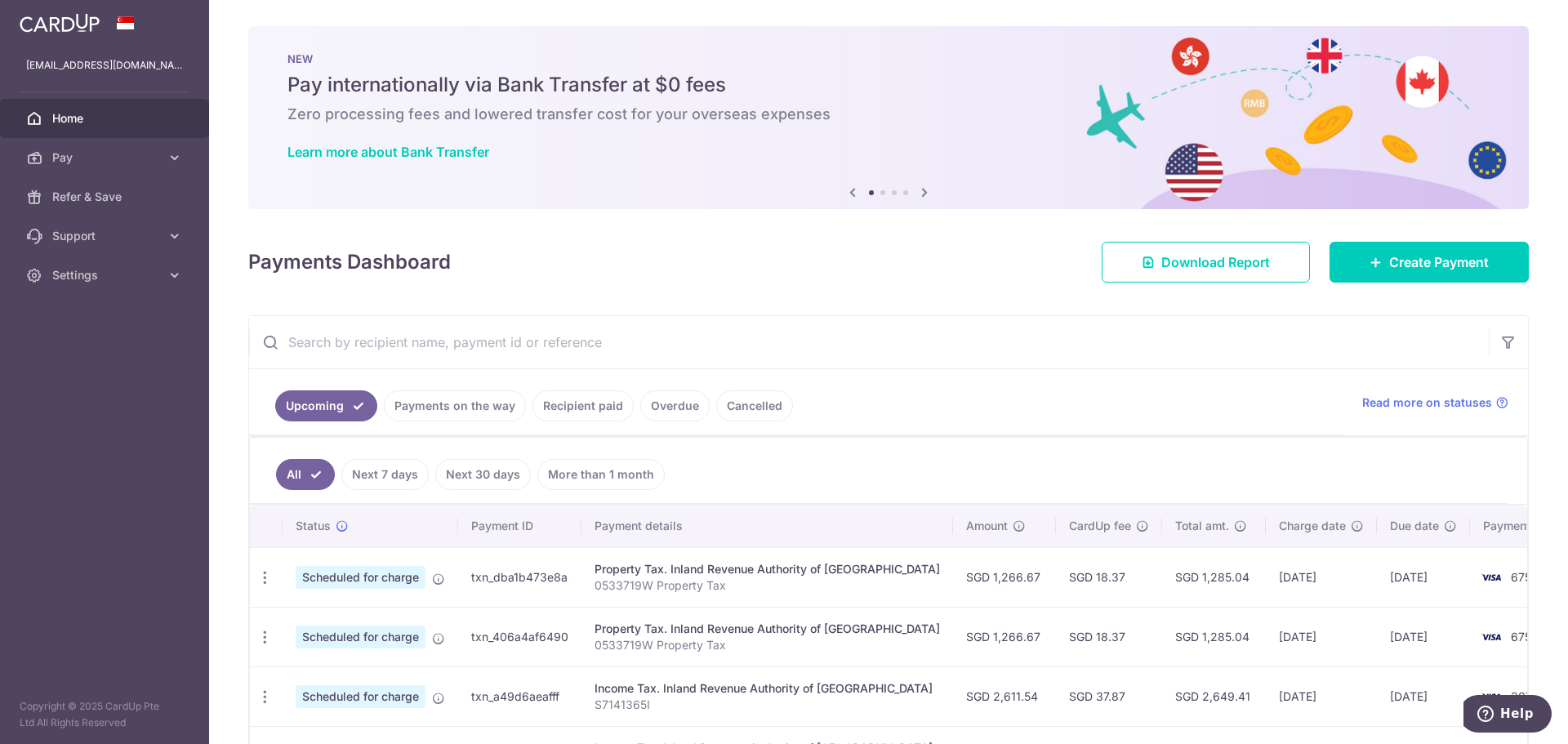
click at [574, 406] on link "Recipient paid" at bounding box center [582, 406] width 101 height 31
